Goal: Find specific page/section: Find specific page/section

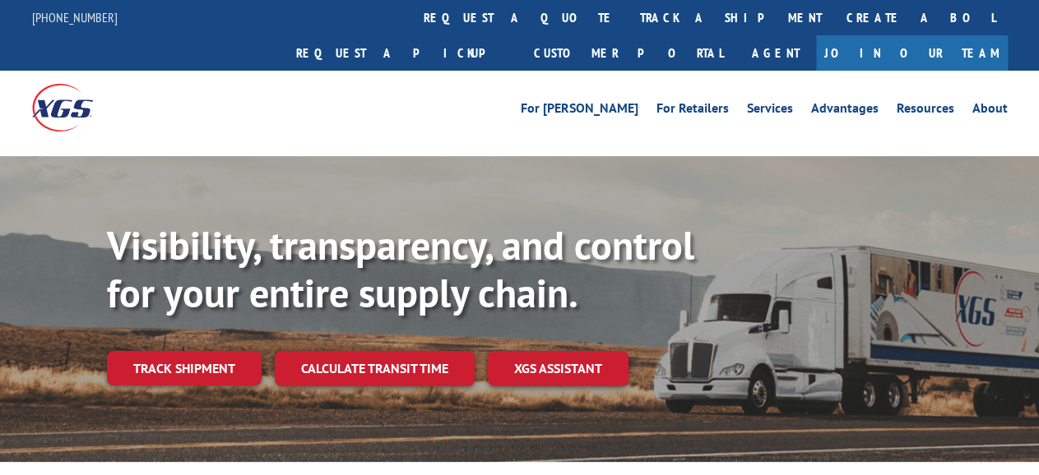
click at [735, 35] on link "Customer Portal" at bounding box center [628, 52] width 214 height 35
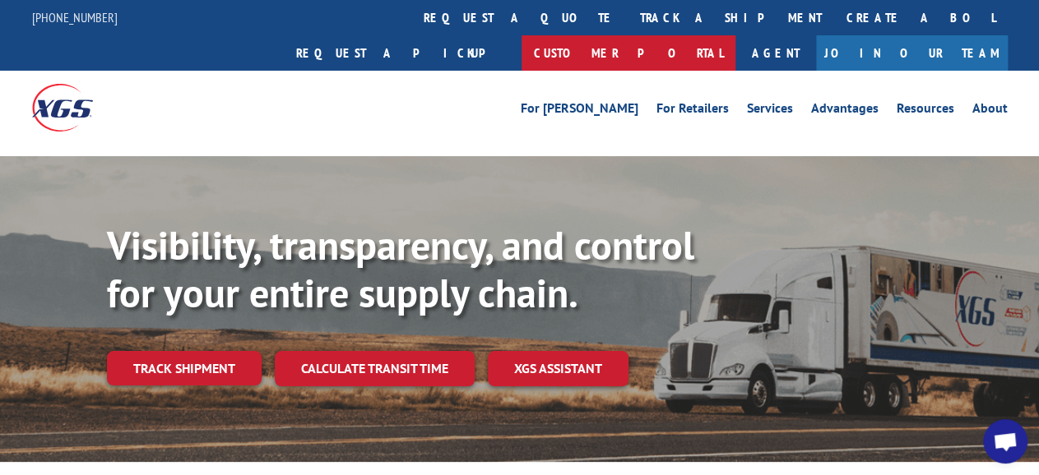
click at [735, 35] on link "Customer Portal" at bounding box center [628, 52] width 214 height 35
